Goal: Task Accomplishment & Management: Manage account settings

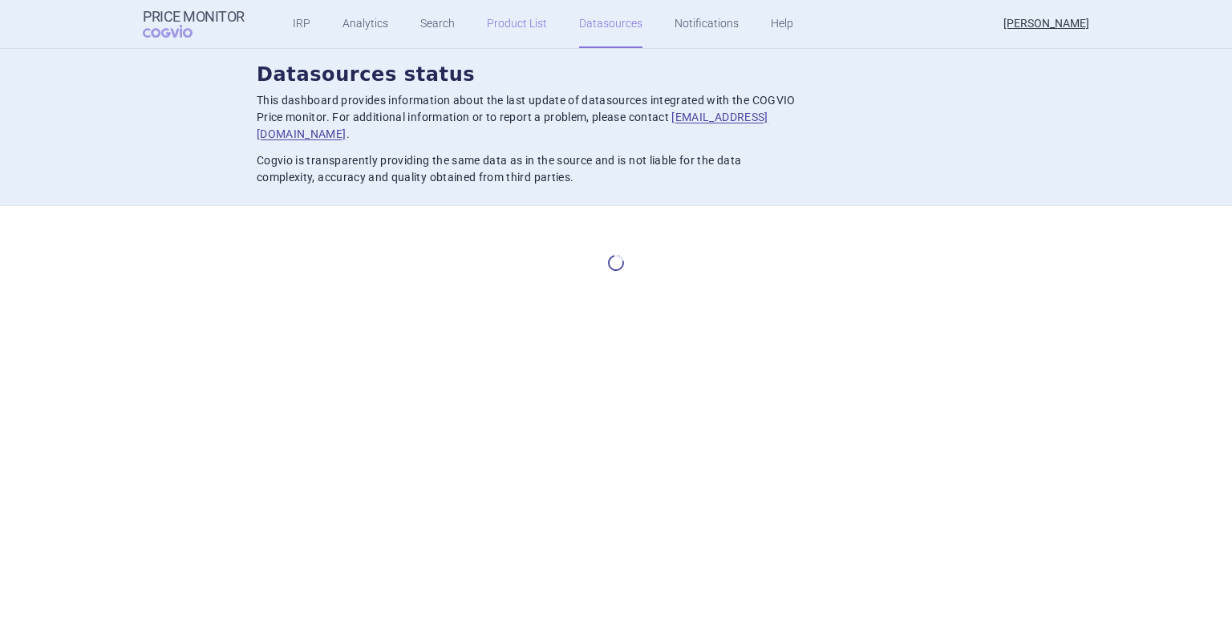
click at [526, 23] on link "Product List" at bounding box center [517, 24] width 60 height 48
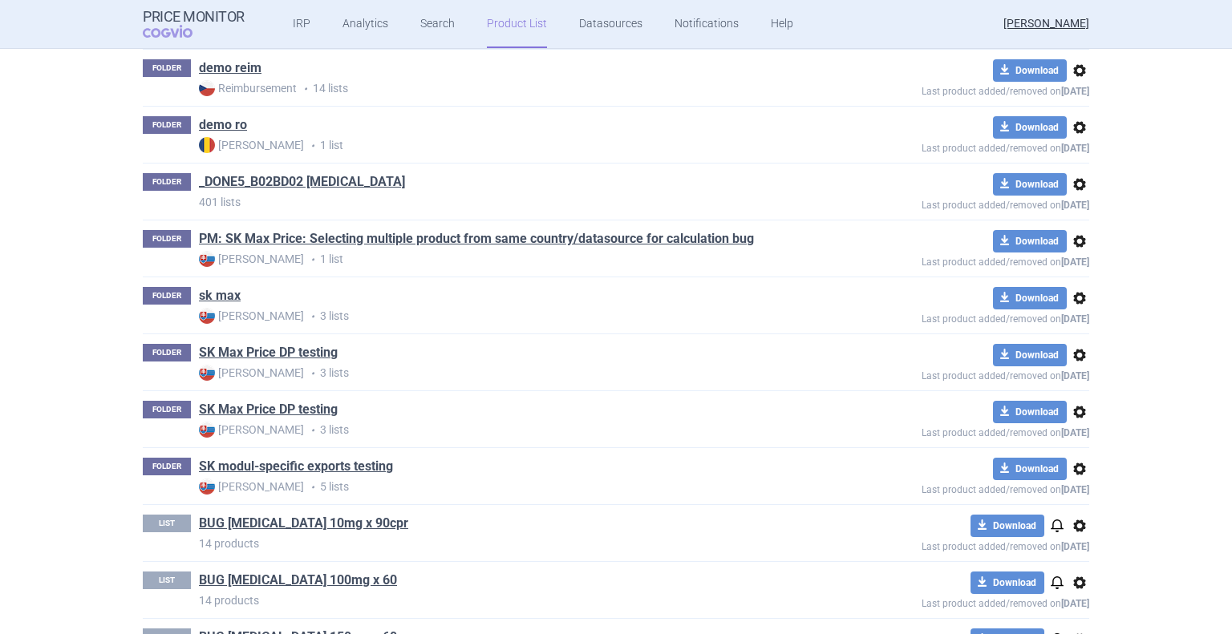
scroll to position [610, 0]
click at [205, 289] on link "sk max" at bounding box center [220, 295] width 42 height 18
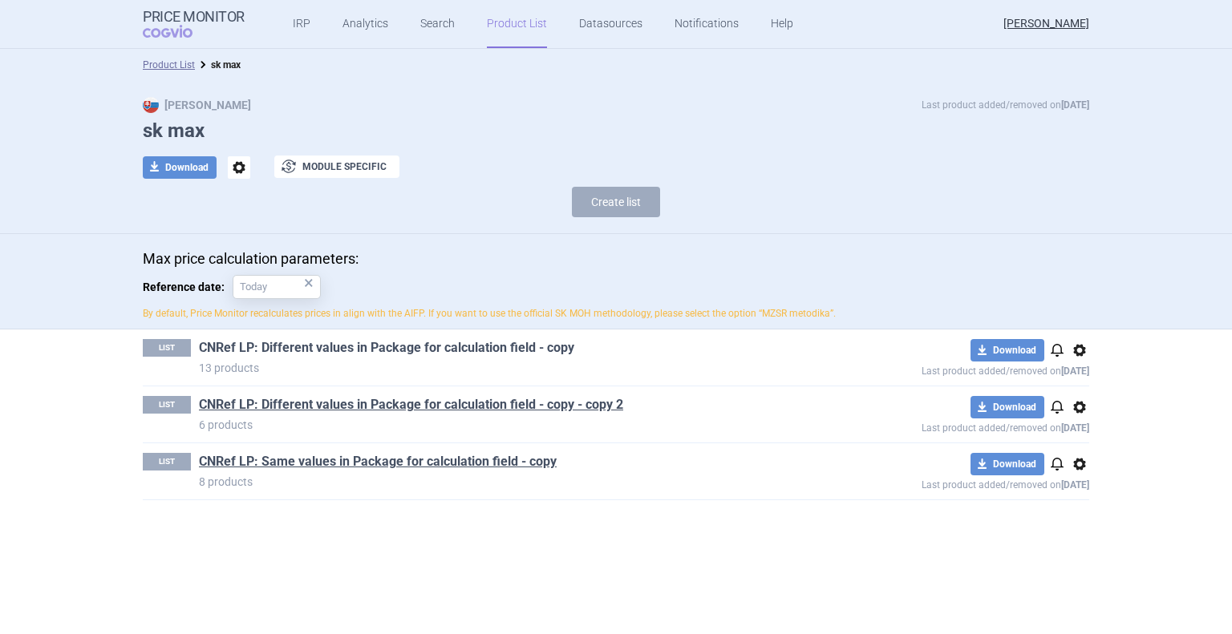
click at [417, 345] on link "CNRef LP: Different values in Package for calculation field - copy" at bounding box center [386, 348] width 375 height 18
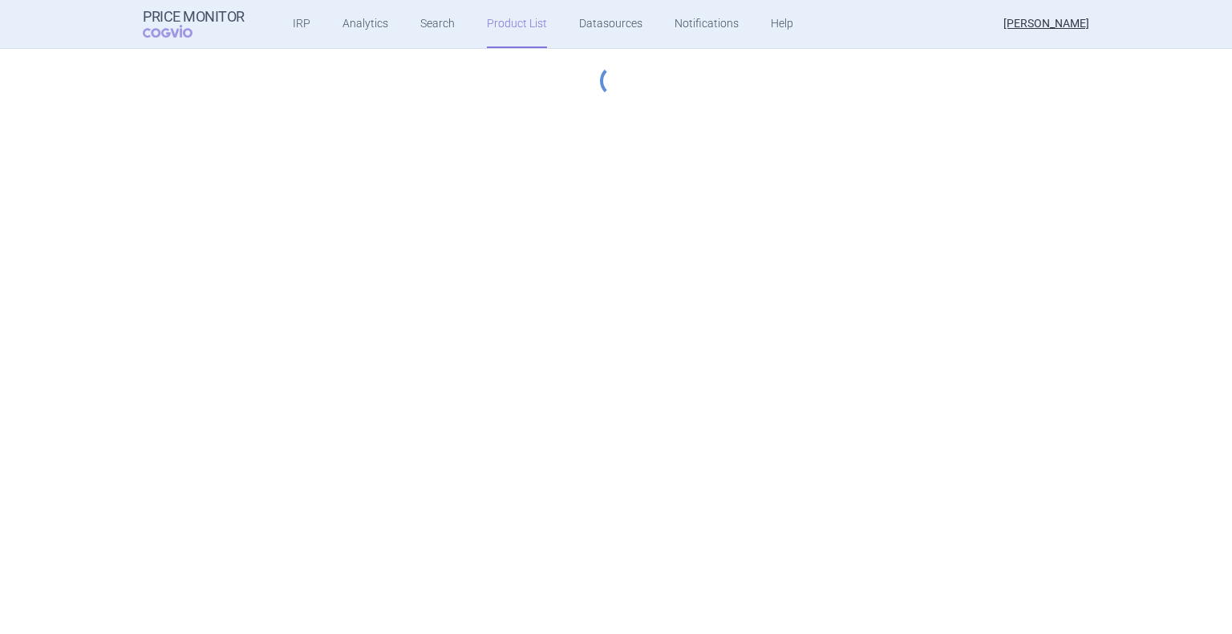
select select "[DATE]"
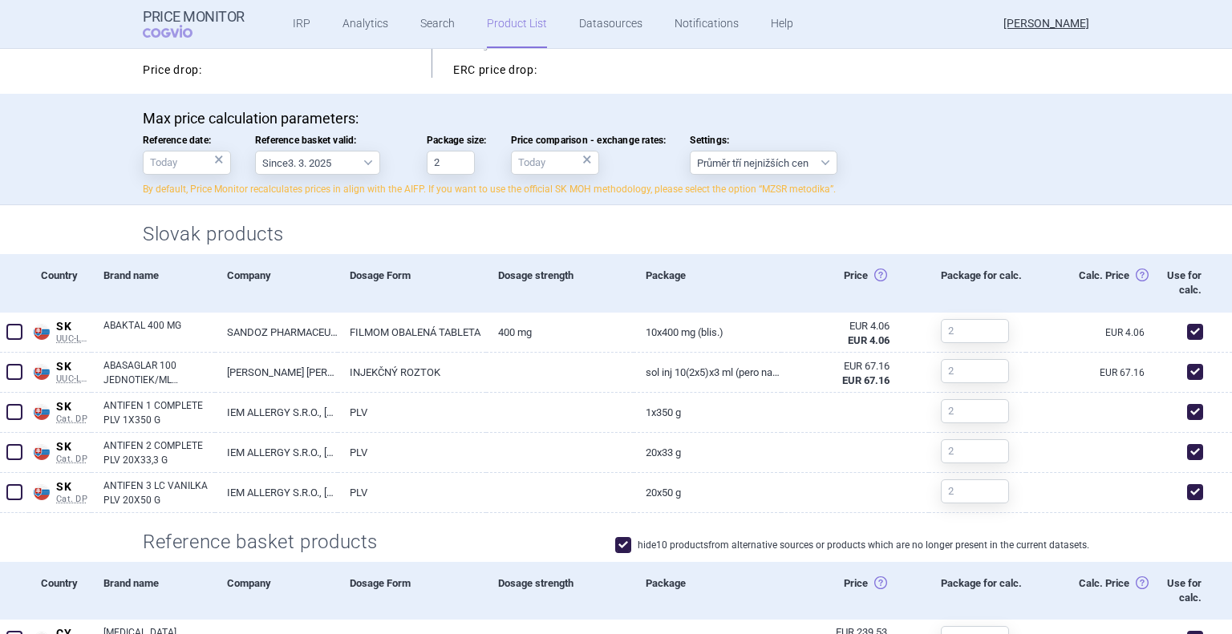
scroll to position [286, 0]
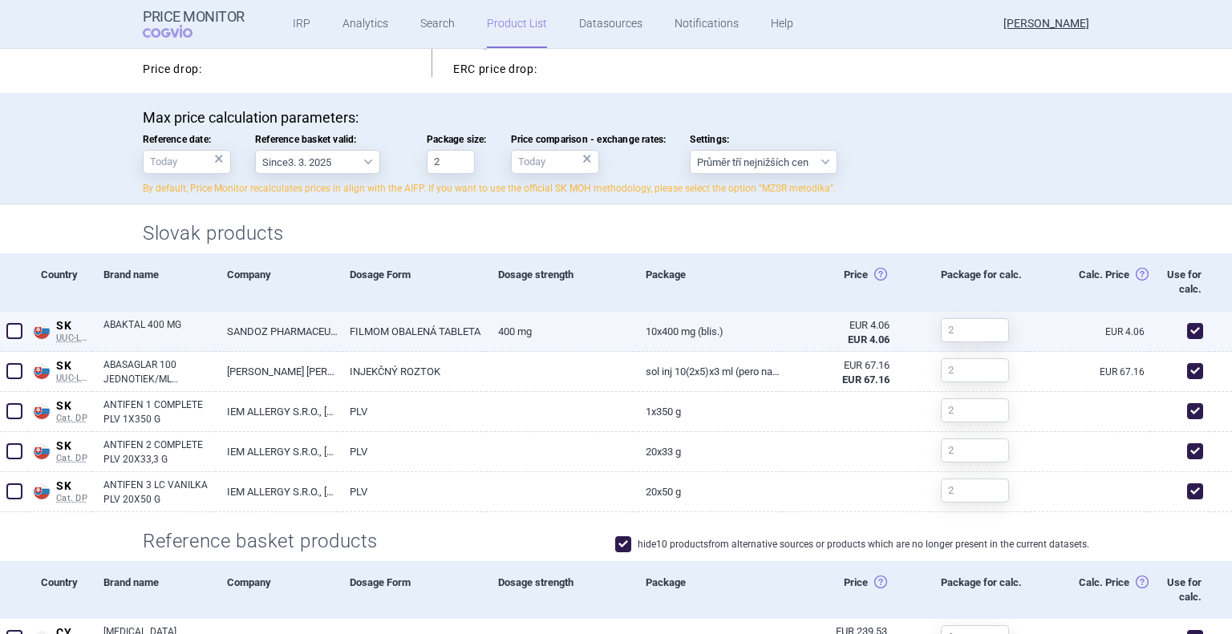
click at [19, 336] on span at bounding box center [14, 331] width 16 height 16
checkbox input "true"
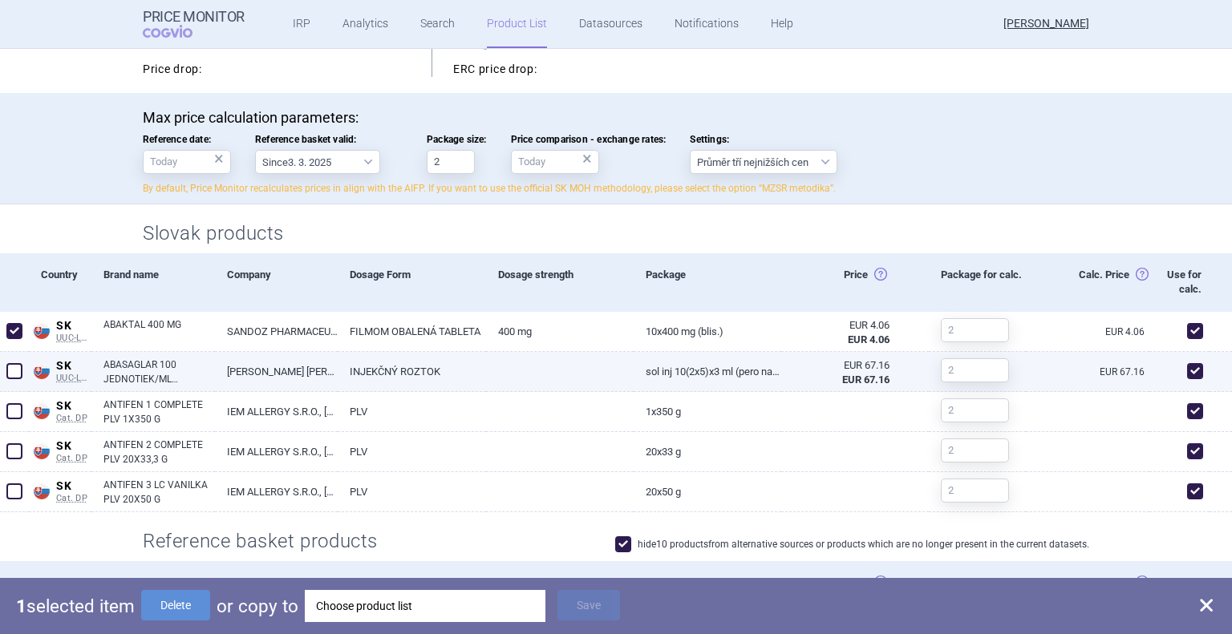
click at [17, 363] on span at bounding box center [14, 371] width 16 height 16
checkbox input "true"
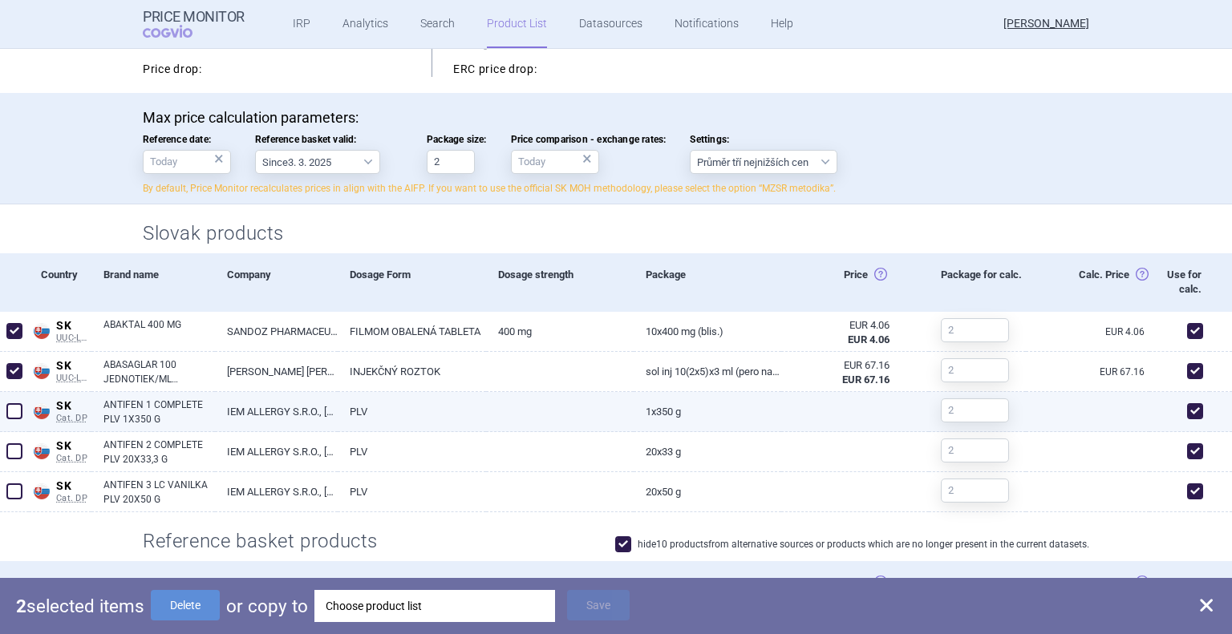
click at [16, 403] on span at bounding box center [14, 411] width 16 height 16
checkbox input "true"
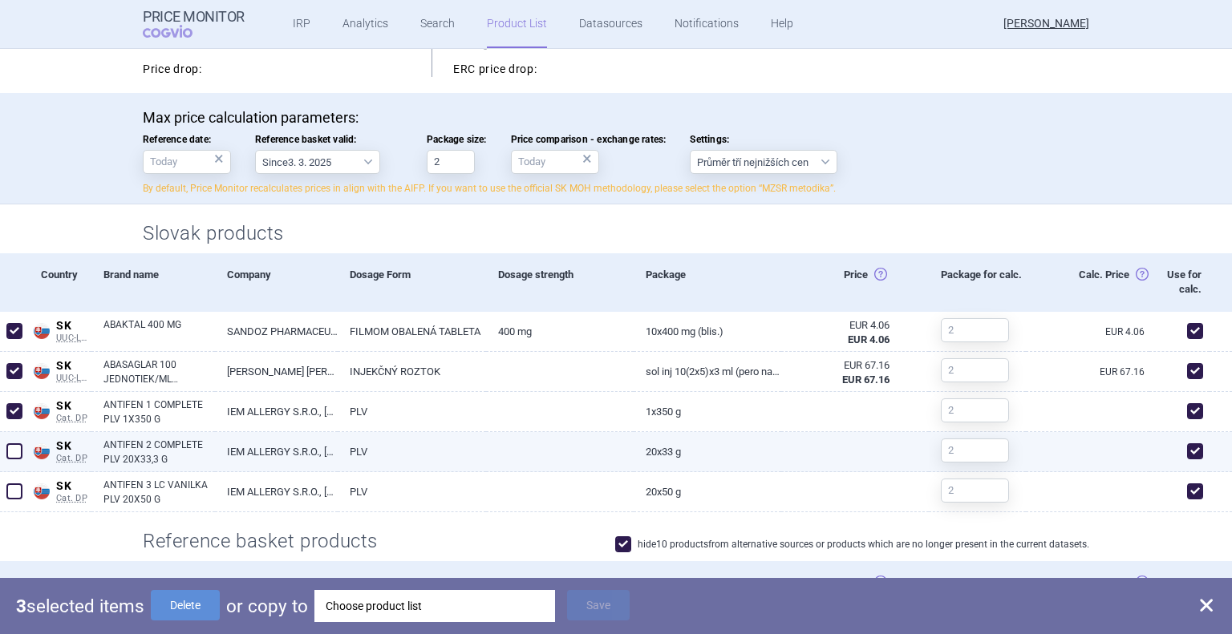
click at [16, 448] on span at bounding box center [14, 452] width 16 height 16
checkbox input "true"
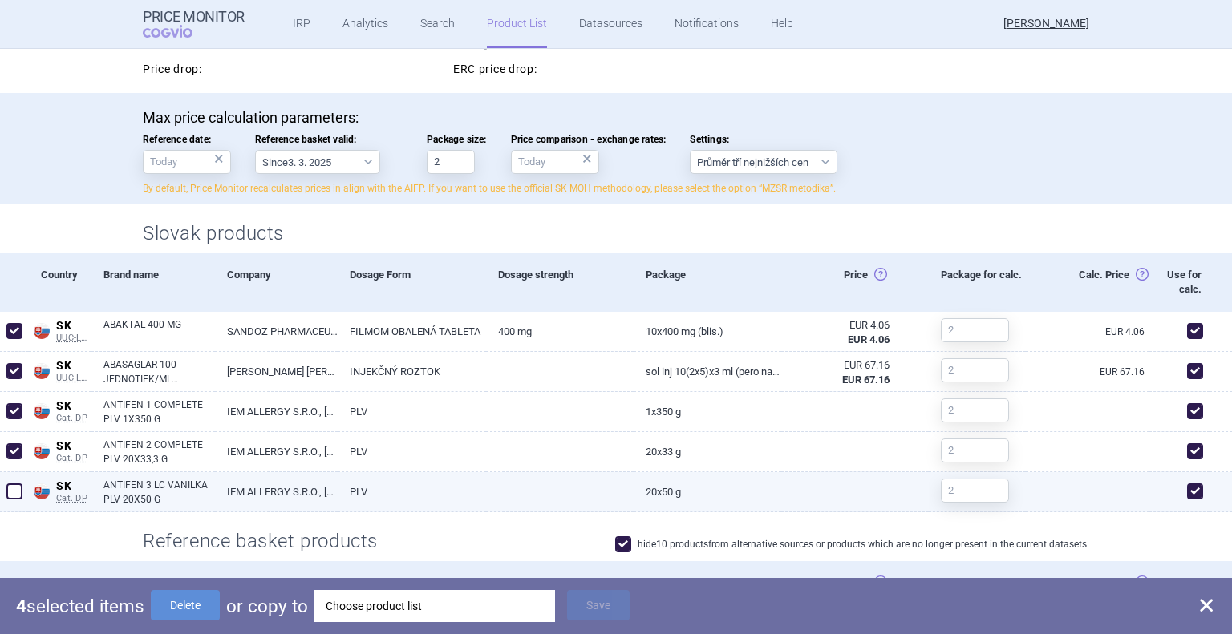
click at [16, 489] on span at bounding box center [14, 492] width 16 height 16
checkbox input "true"
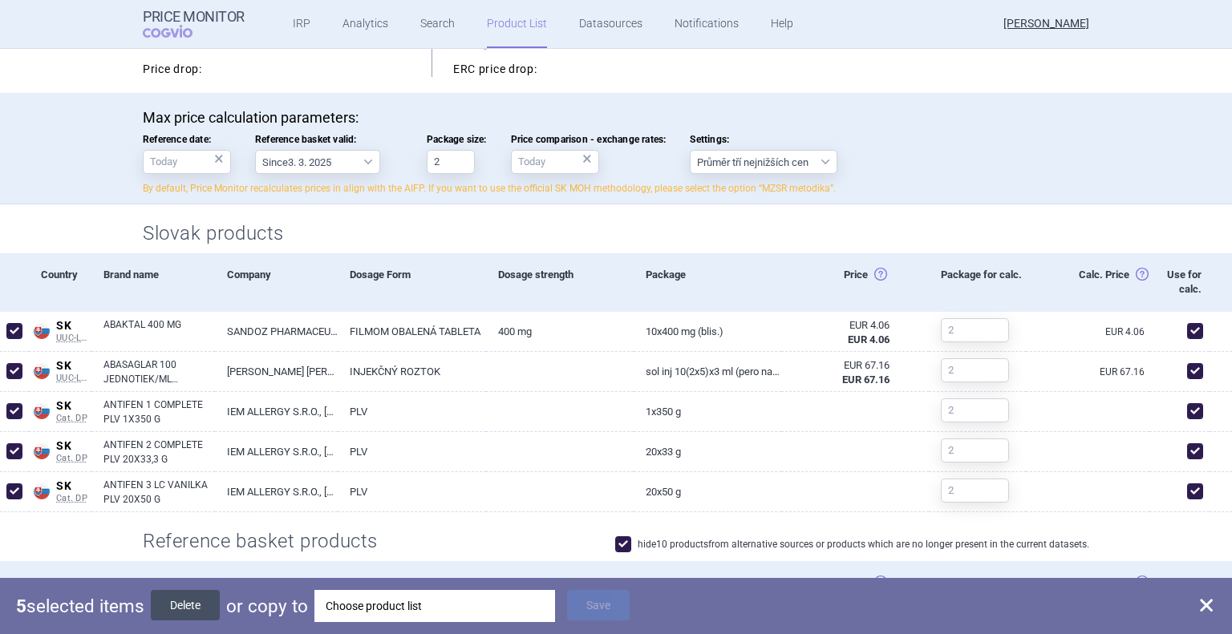
click at [180, 604] on button "Delete" at bounding box center [185, 605] width 69 height 30
checkbox input "false"
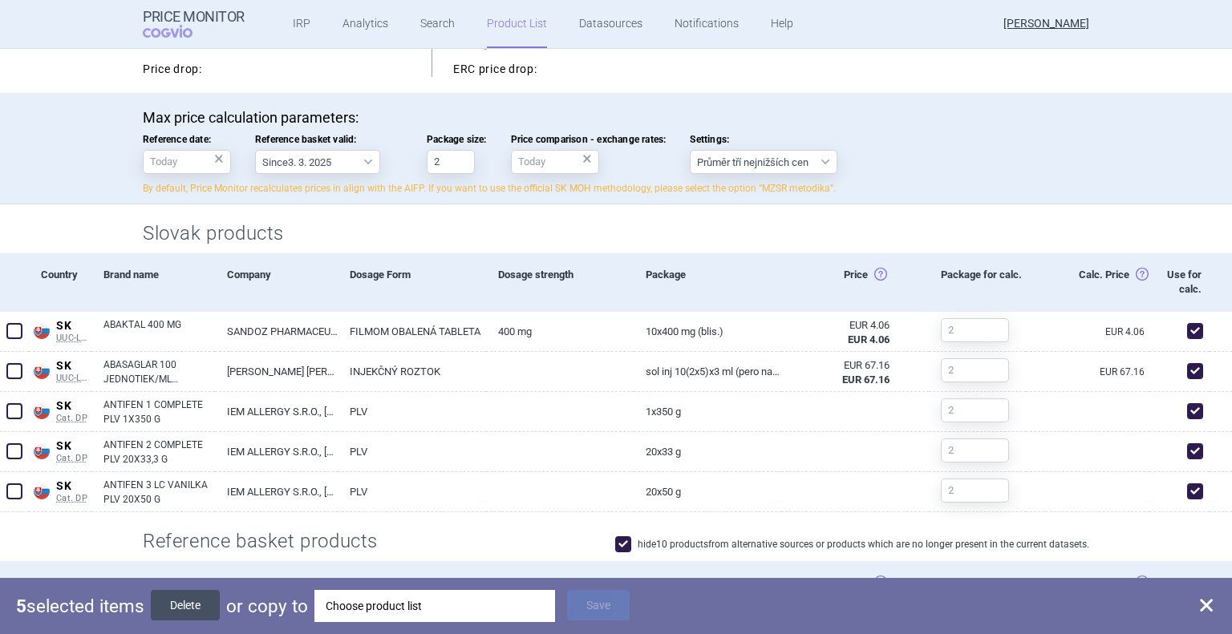
checkbox input "false"
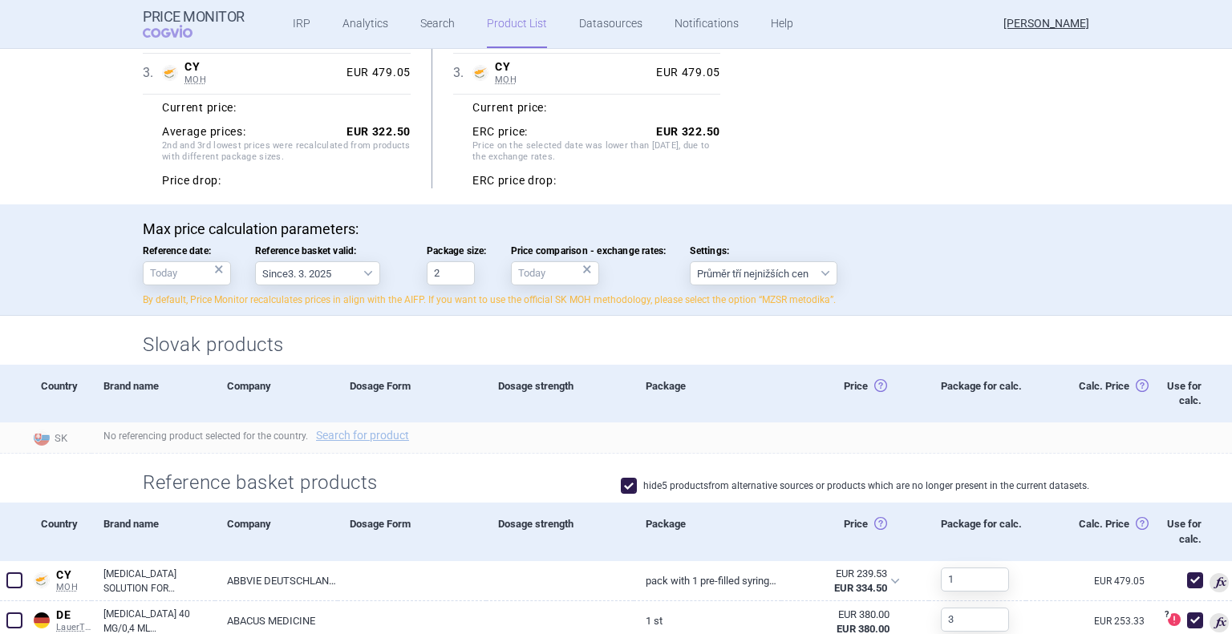
scroll to position [0, 0]
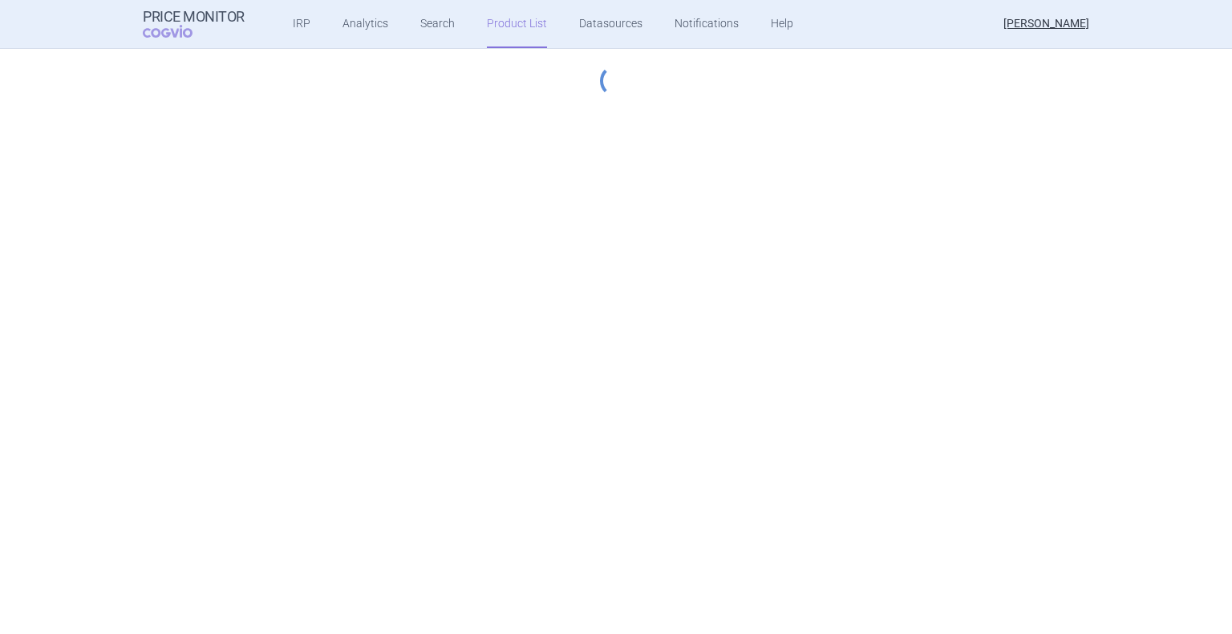
select select "[DATE]"
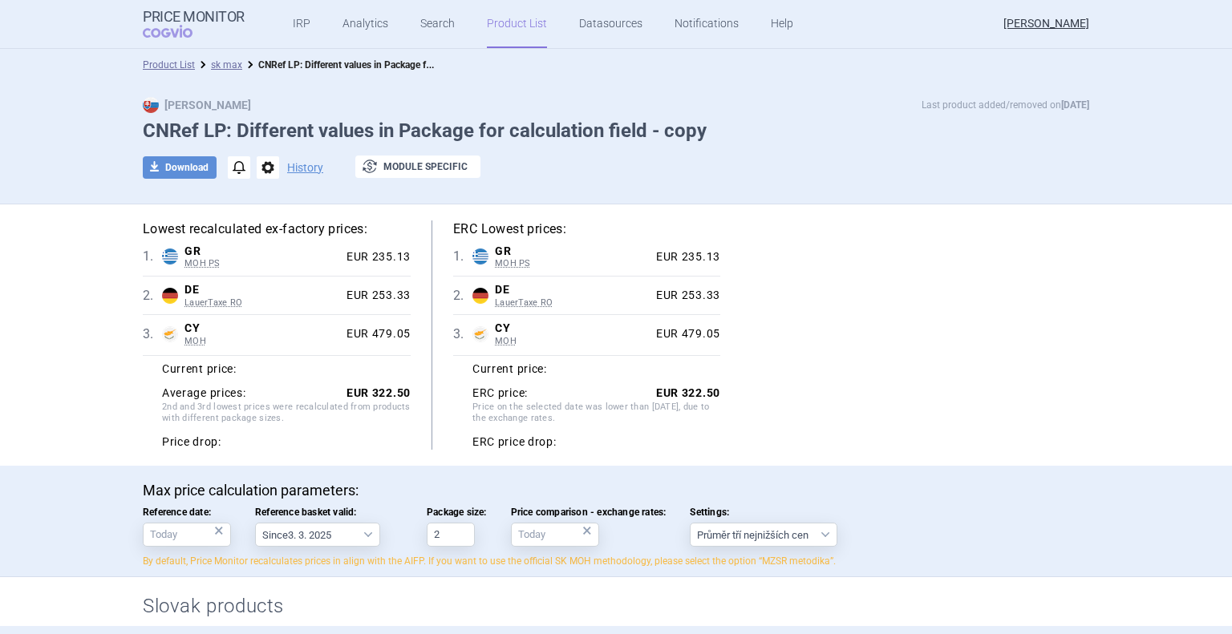
select select "[DATE]"
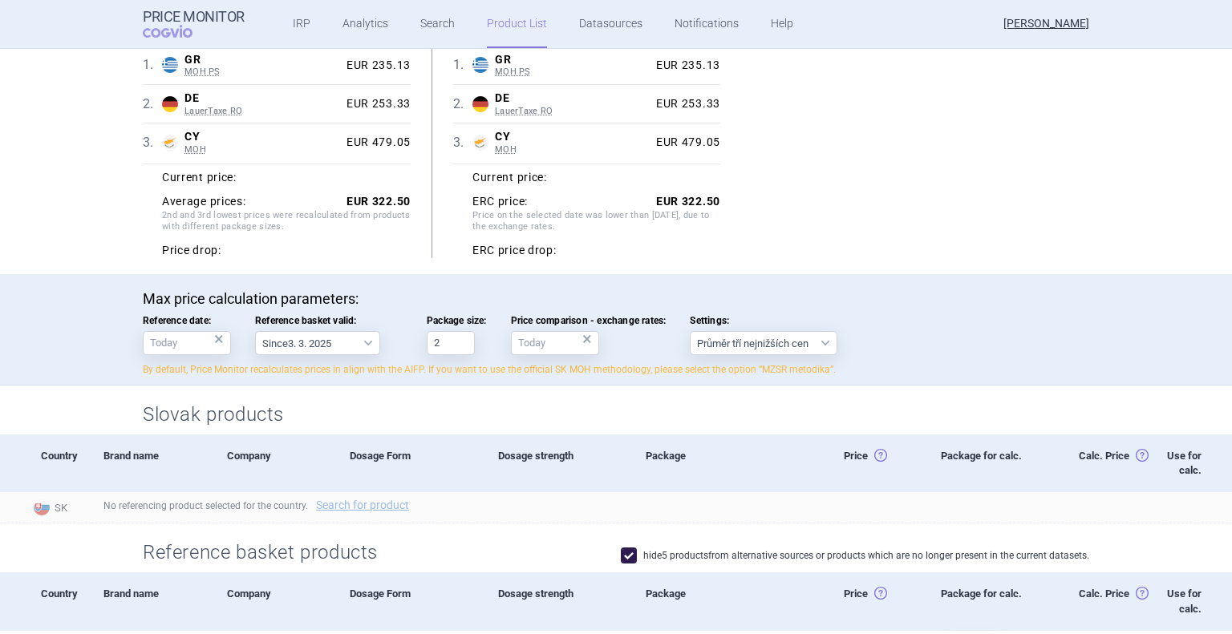
scroll to position [192, 0]
